Goal: Information Seeking & Learning: Check status

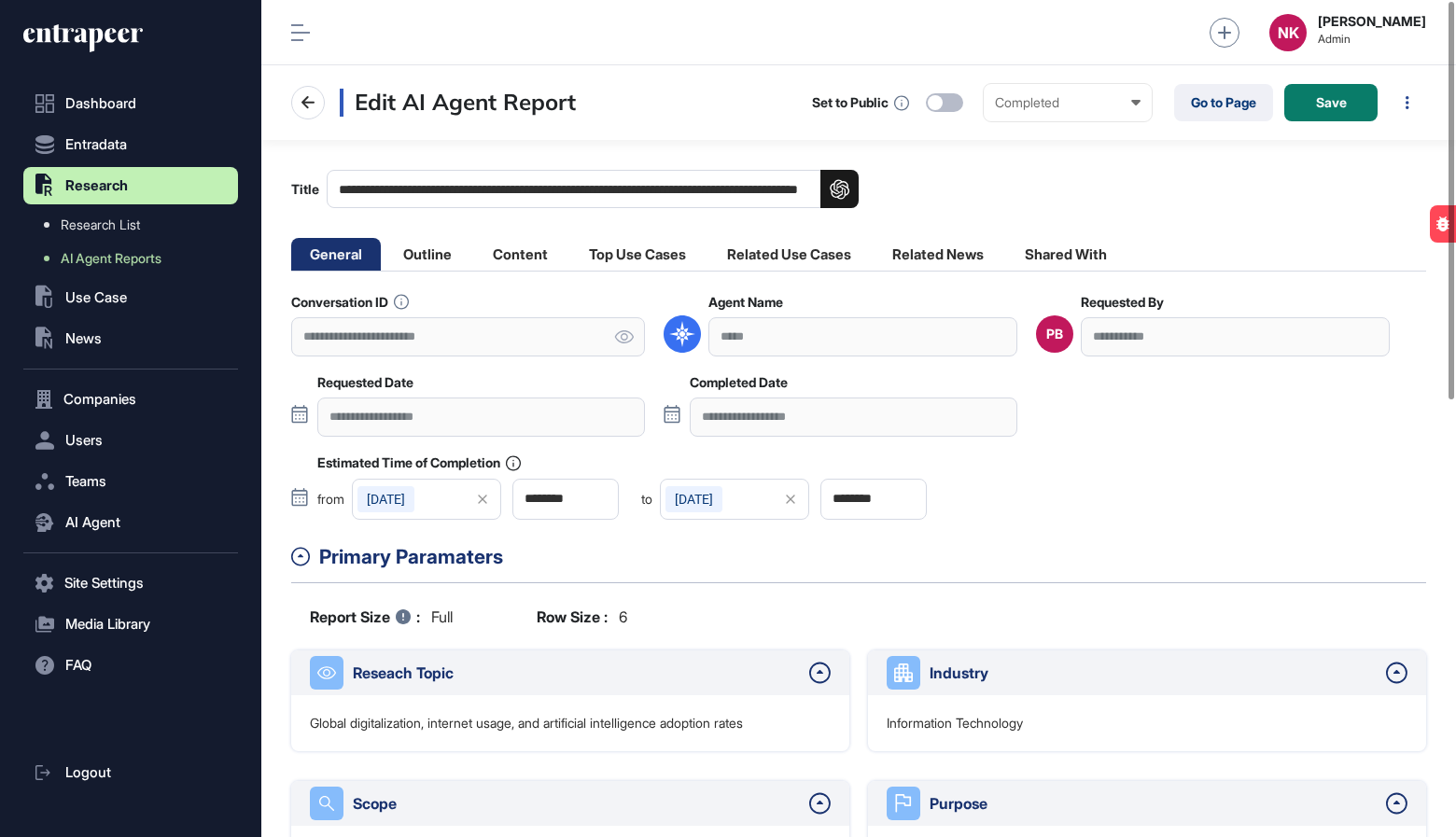
scroll to position [837, 1194]
click at [1215, 113] on link "Go to Page" at bounding box center [1224, 103] width 99 height 38
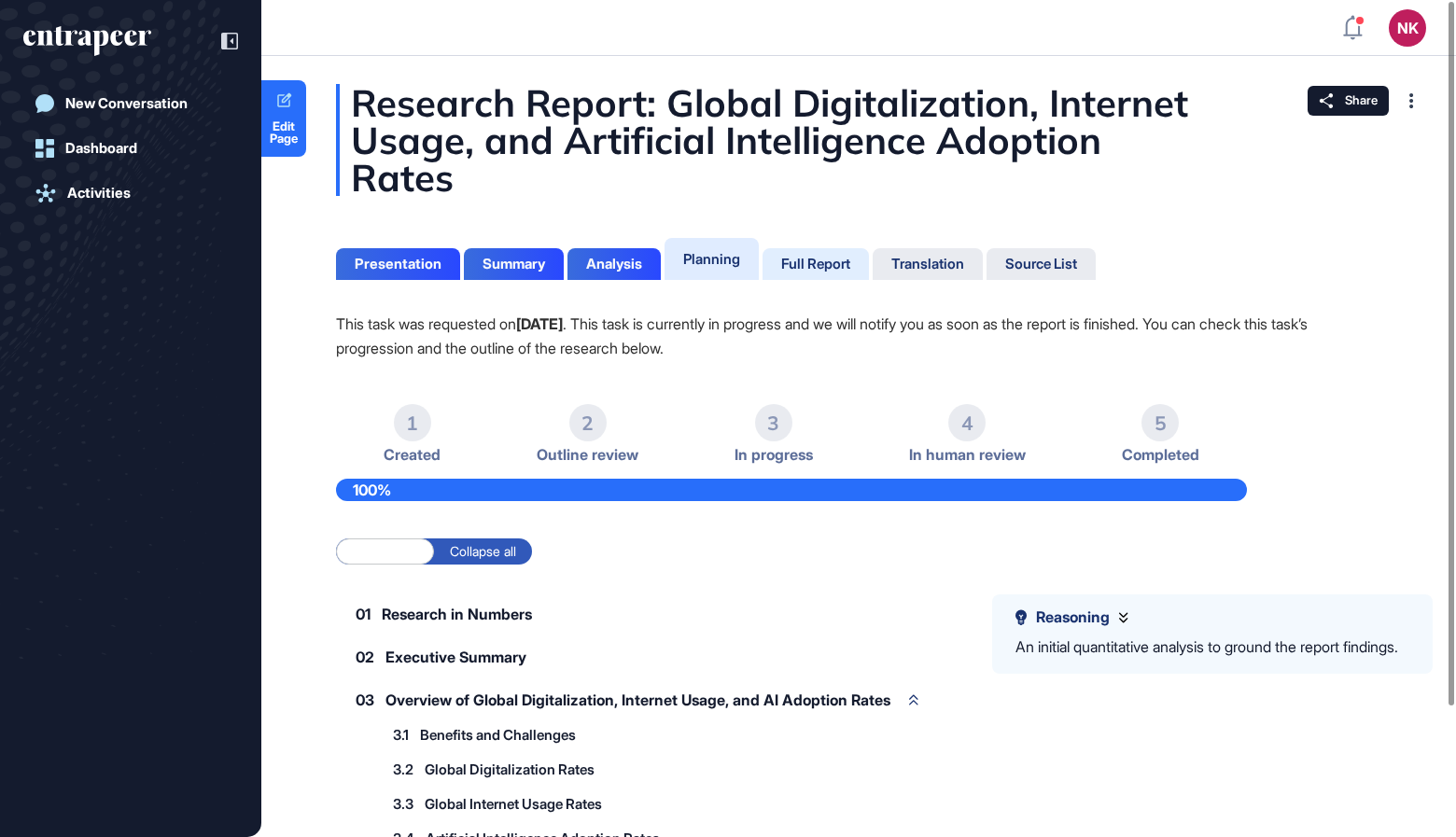
click at [804, 263] on div "Full Report" at bounding box center [815, 264] width 69 height 16
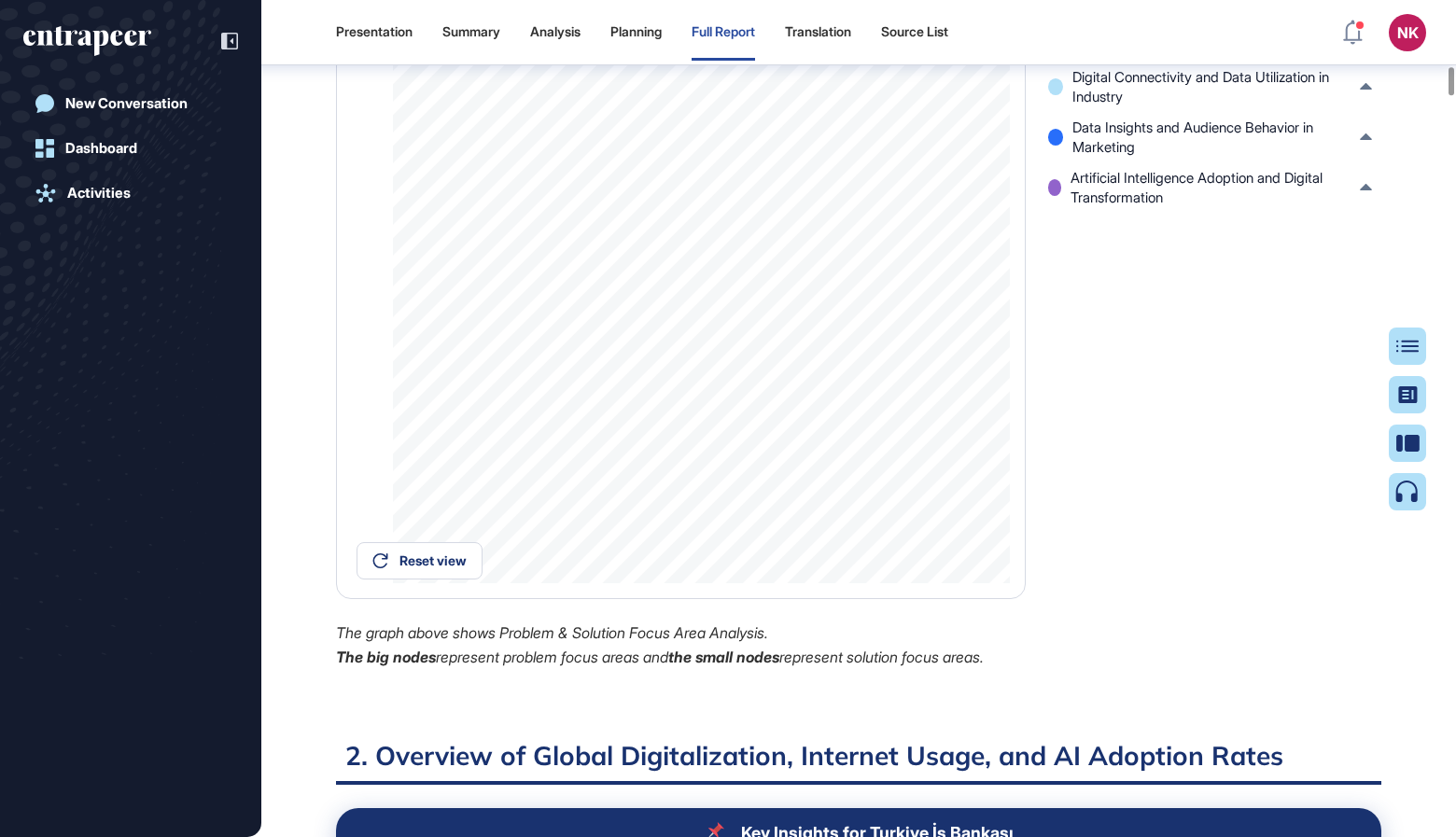
scroll to position [1779, 0]
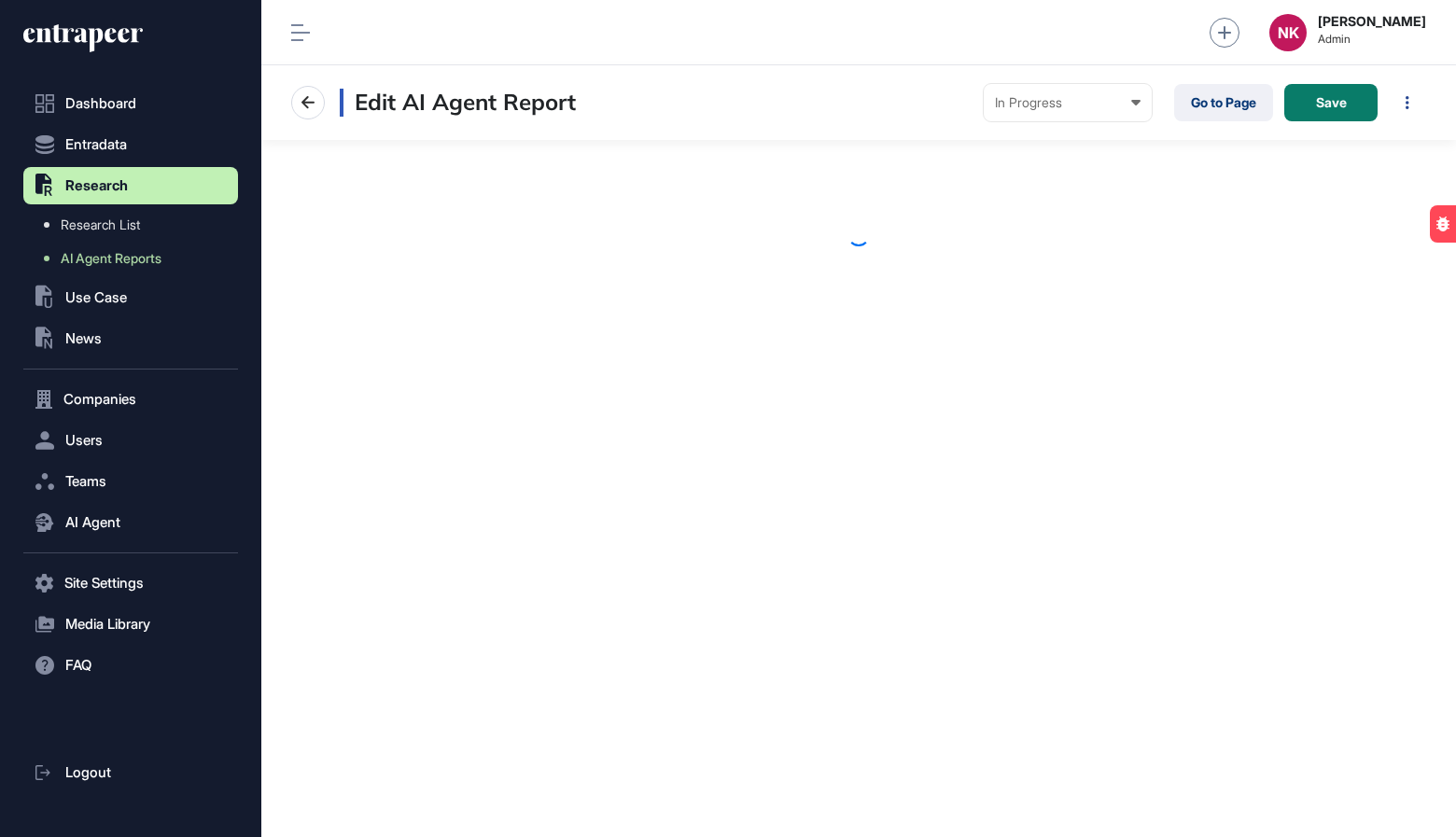
scroll to position [837, 1194]
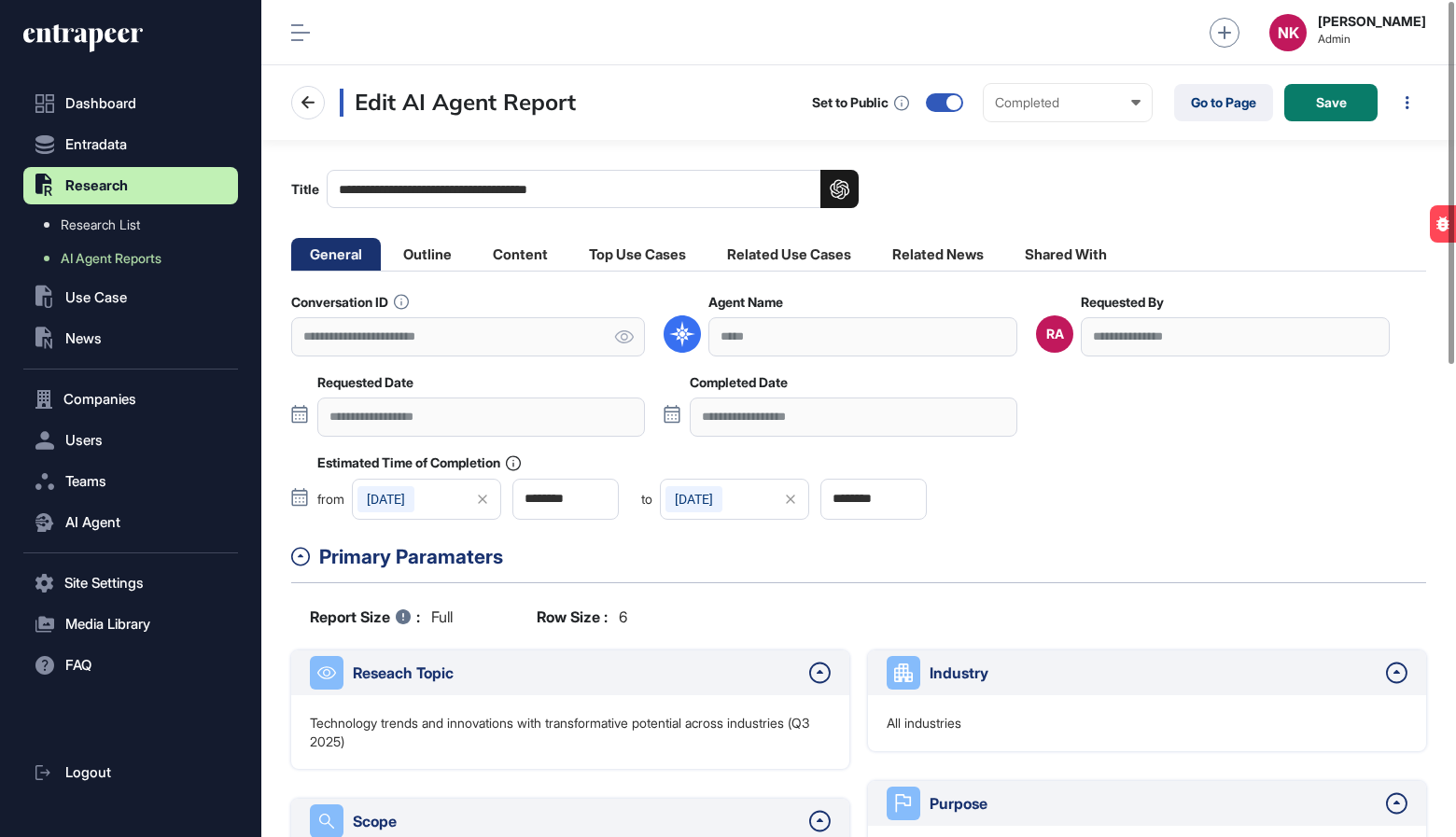
scroll to position [837, 1194]
click at [550, 192] on input "**********" at bounding box center [592, 189] width 532 height 39
